Goal: Information Seeking & Learning: Learn about a topic

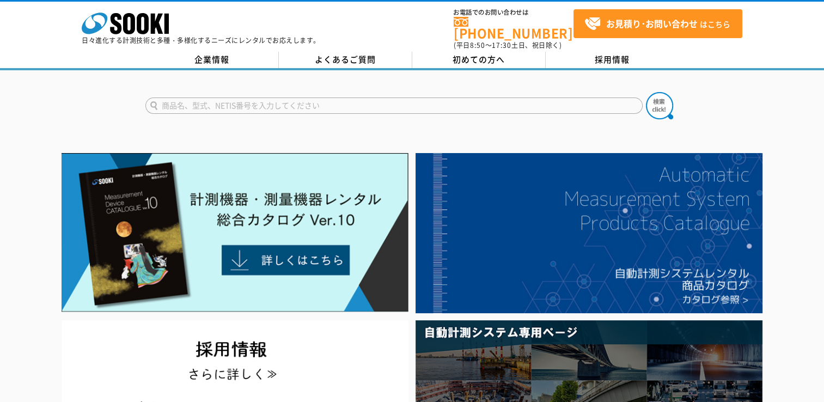
click at [293, 101] on input "text" at bounding box center [393, 106] width 497 height 16
type input "流量計"
click at [646, 92] on button at bounding box center [659, 105] width 27 height 27
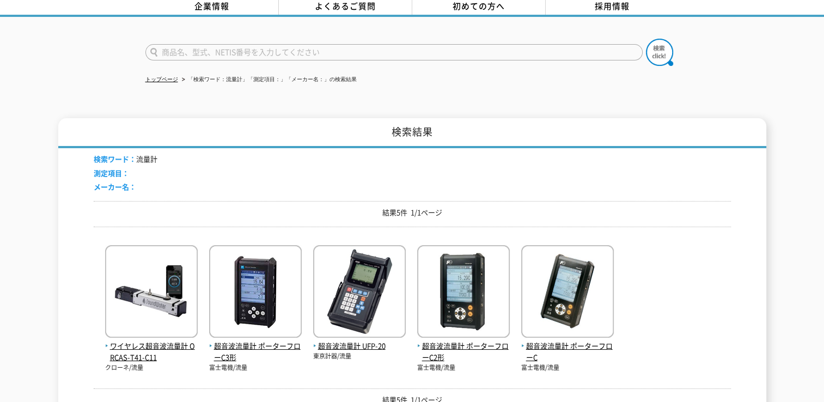
scroll to position [65, 0]
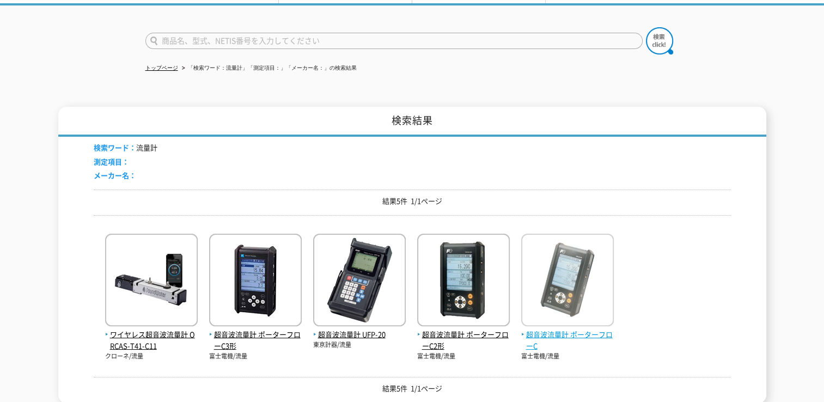
click at [562, 295] on img at bounding box center [567, 281] width 93 height 95
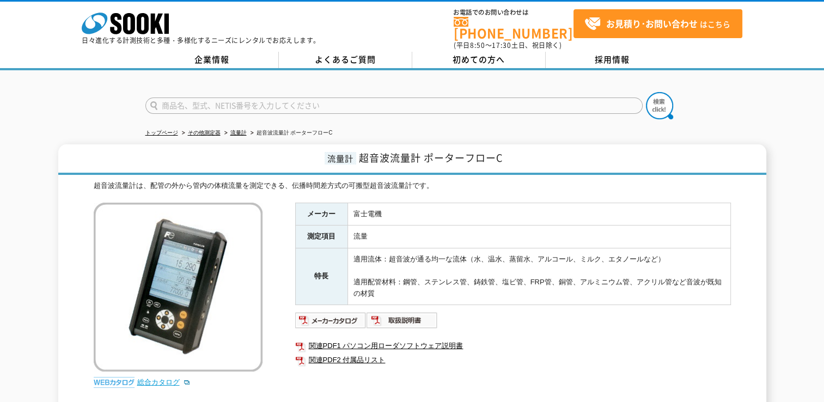
click at [155, 378] on link "総合カタログ" at bounding box center [163, 382] width 53 height 8
